Goal: Task Accomplishment & Management: Use online tool/utility

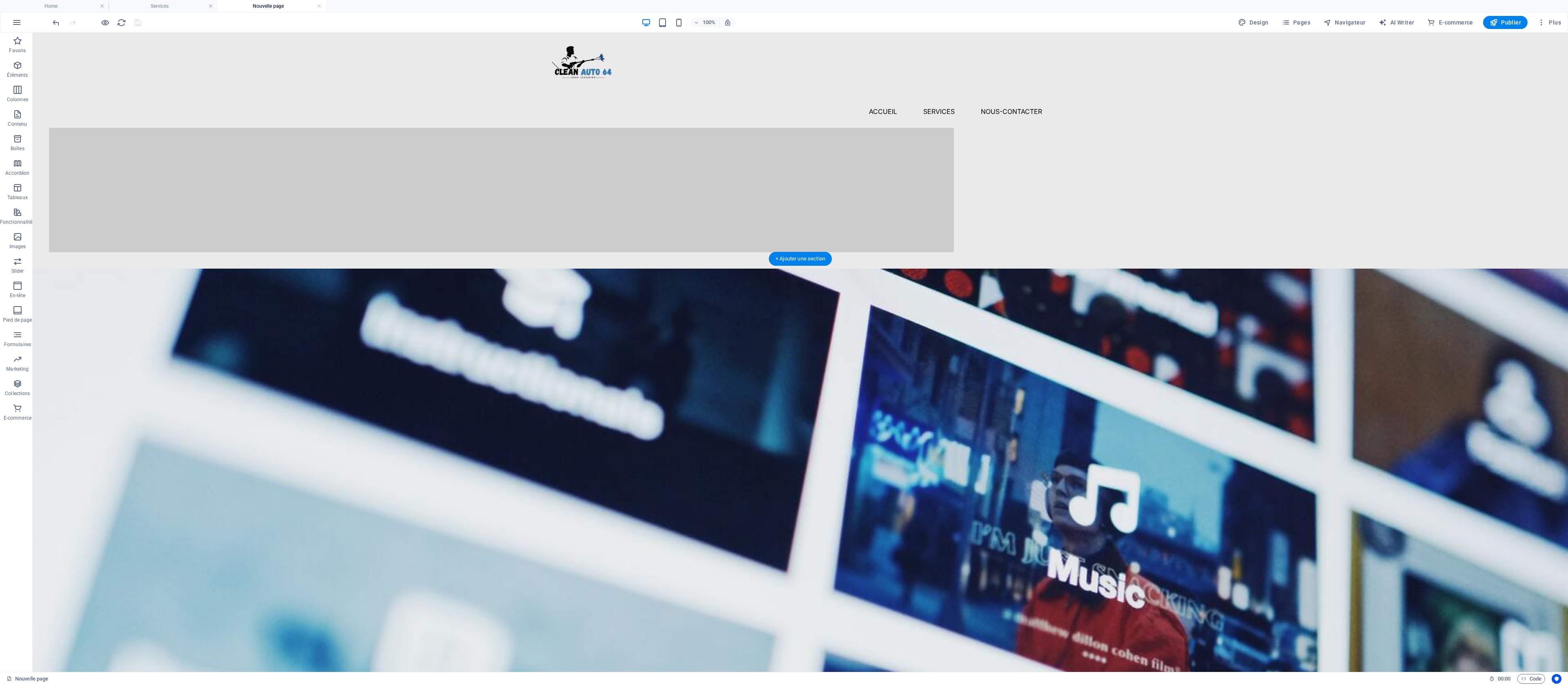
scroll to position [735, 0]
click at [344, 291] on figure at bounding box center [800, 589] width 1535 height 639
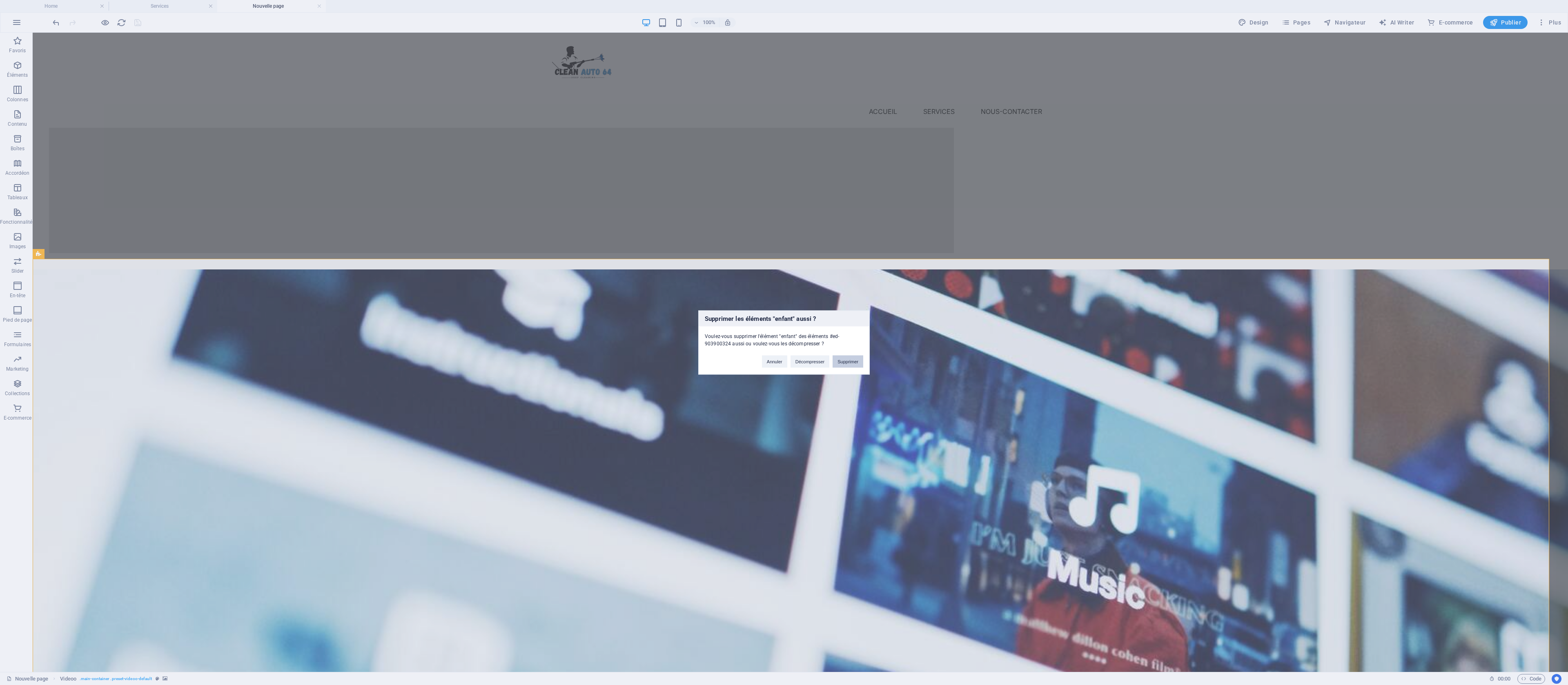
click at [844, 356] on button "Supprimer" at bounding box center [848, 361] width 30 height 12
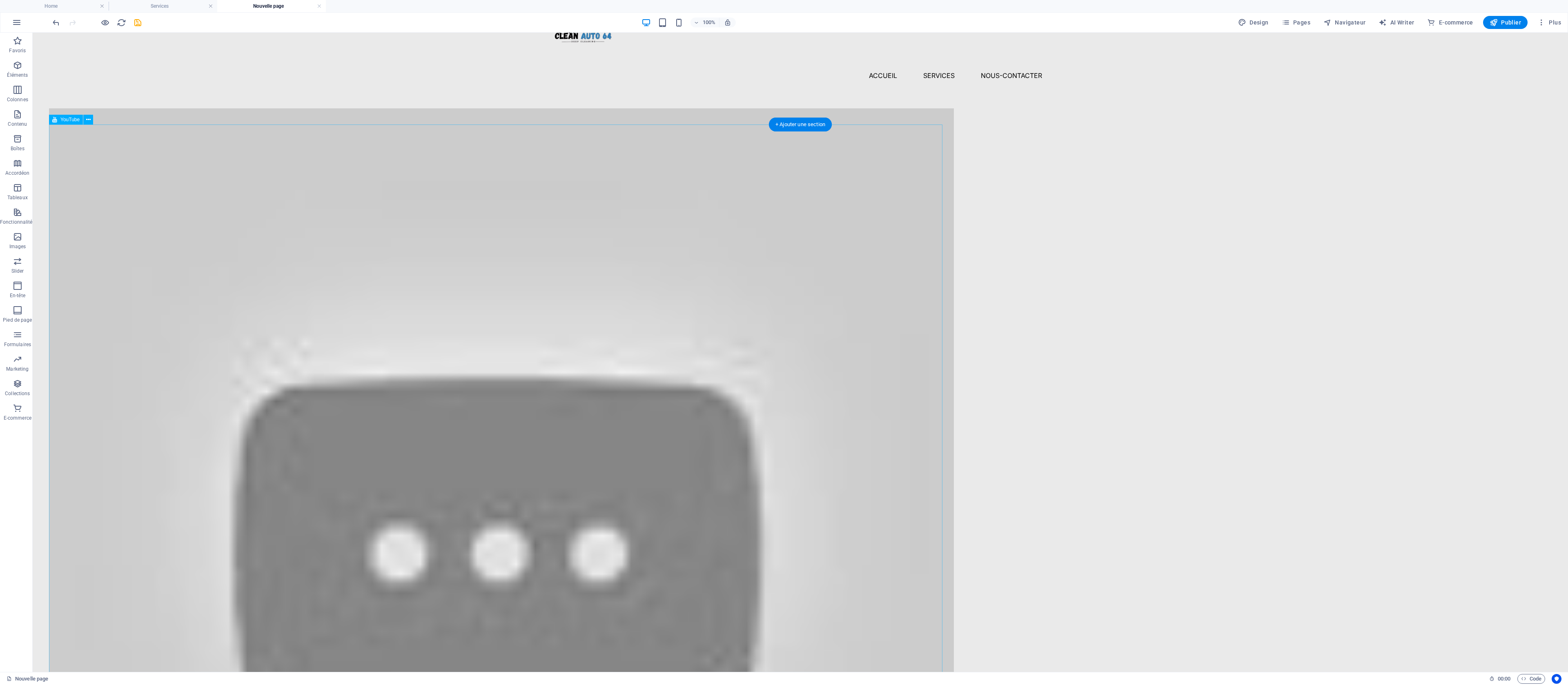
scroll to position [0, 0]
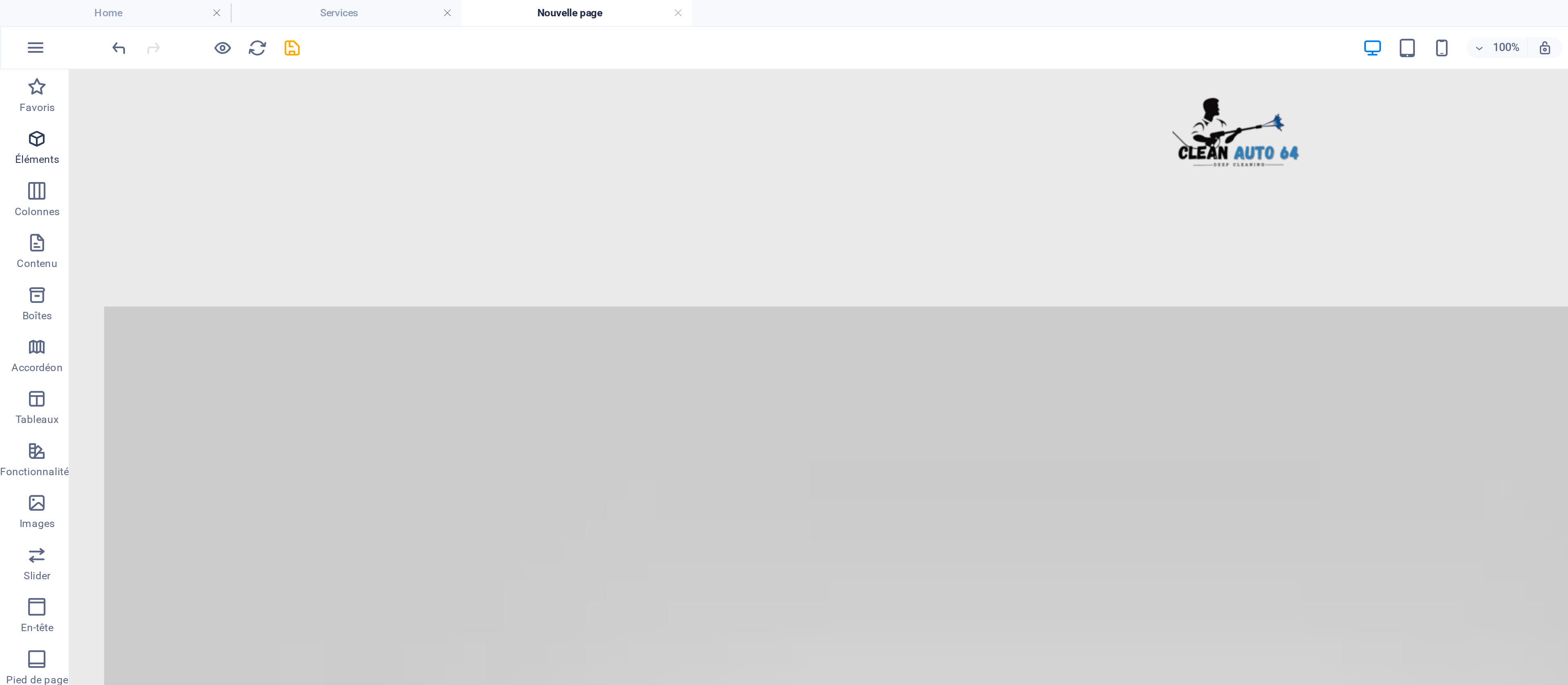
click at [21, 64] on icon "button" at bounding box center [18, 65] width 10 height 10
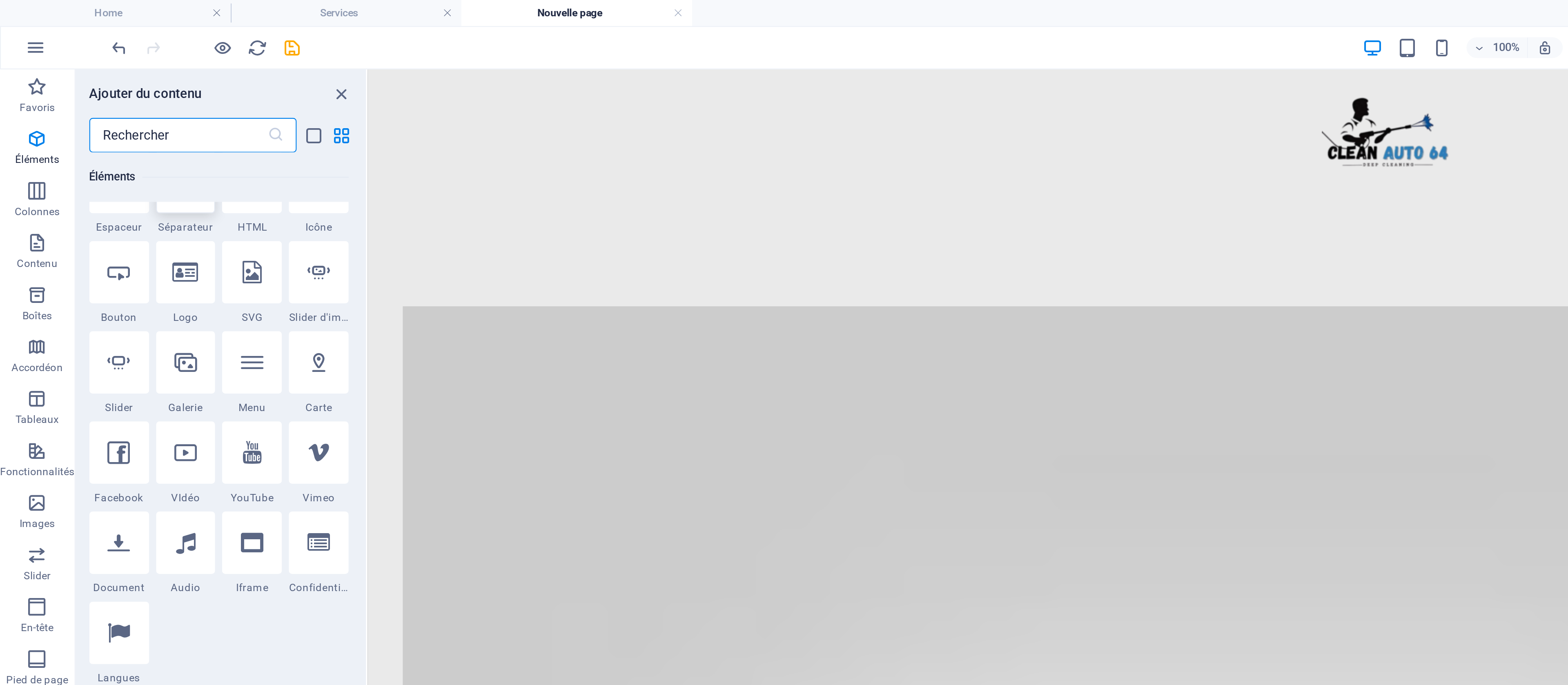
scroll to position [153, 0]
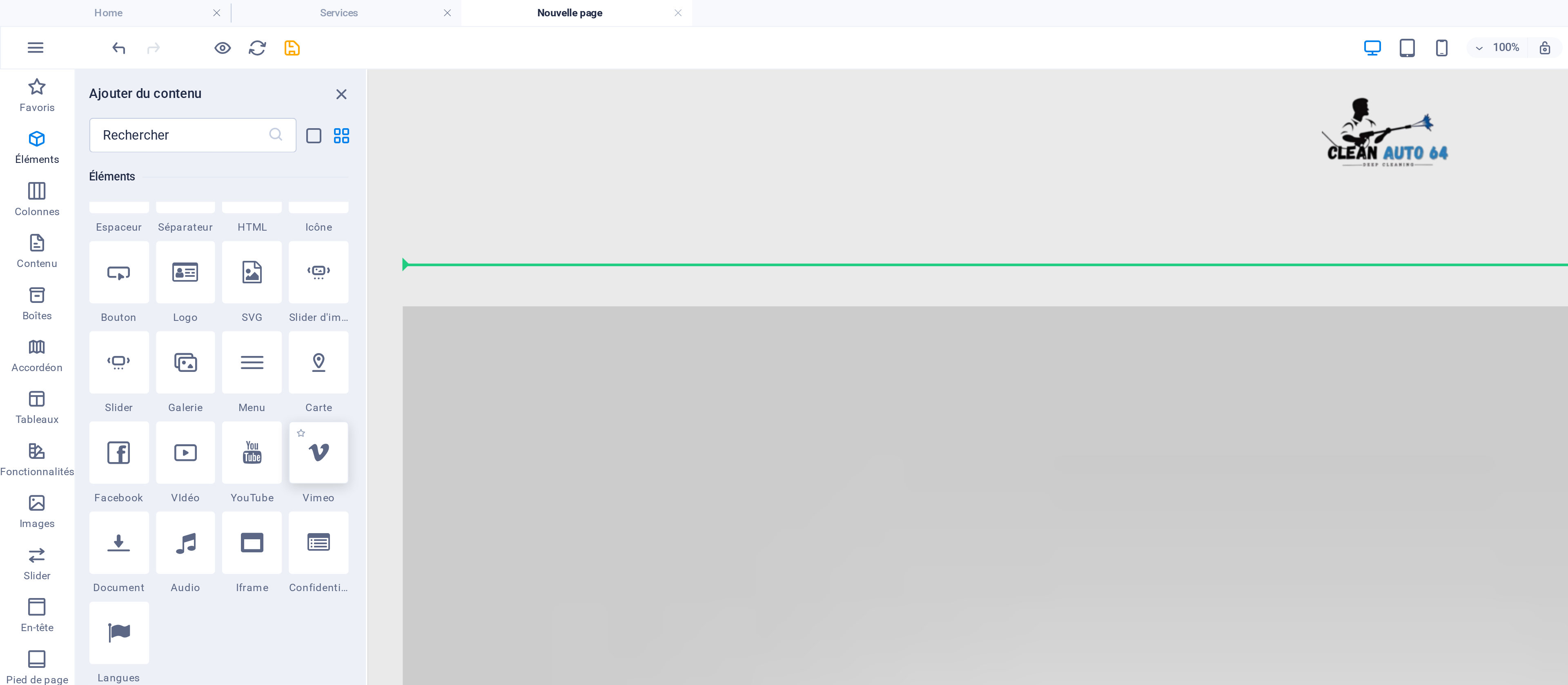
select select "ar16_9"
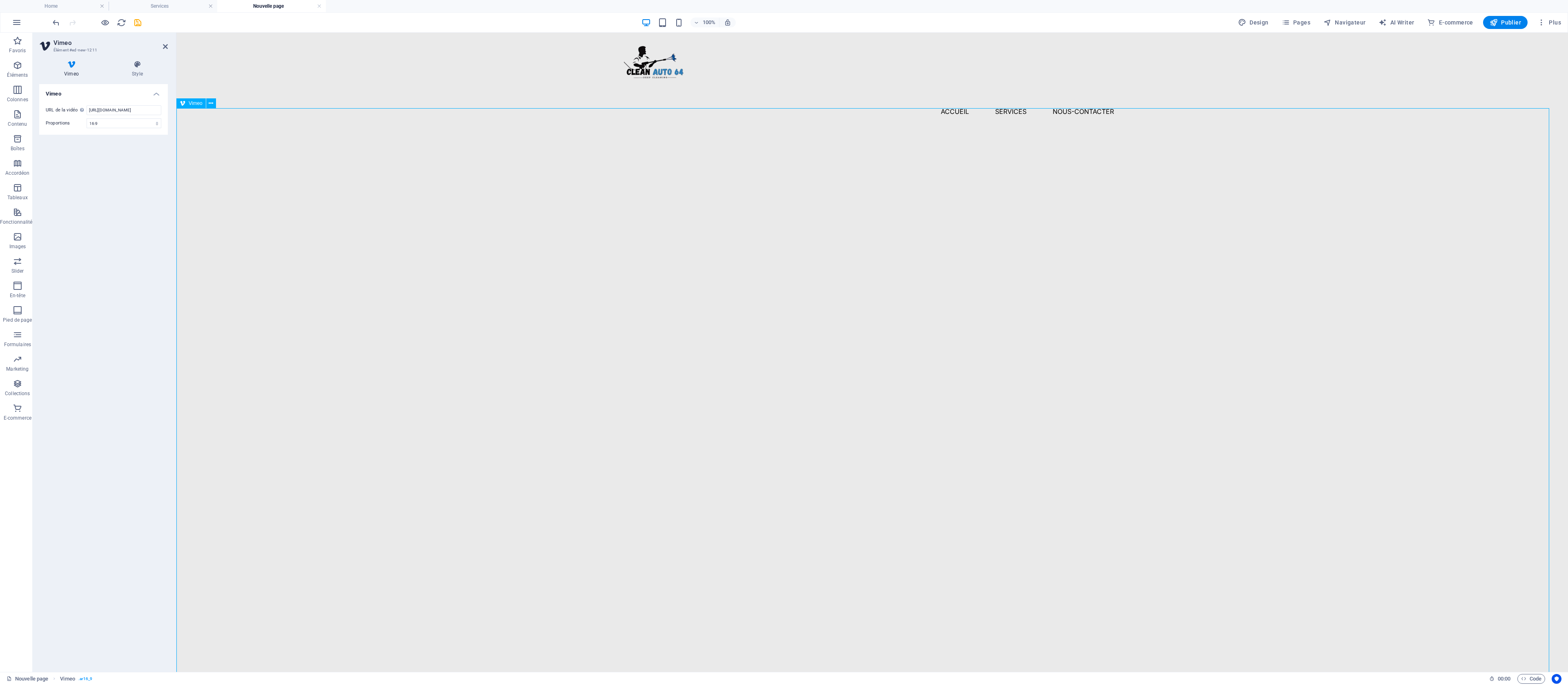
click at [858, 517] on div at bounding box center [872, 519] width 1391 height 782
click at [872, 523] on div at bounding box center [872, 519] width 1391 height 782
